Goal: Communication & Community: Connect with others

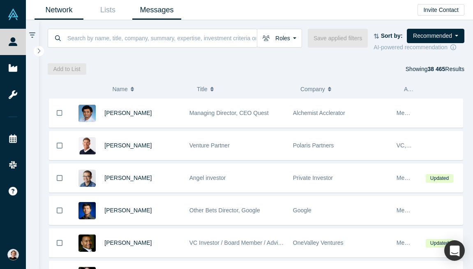
click at [165, 11] on link "Messages" at bounding box center [156, 9] width 49 height 19
